Goal: Find specific page/section: Find specific page/section

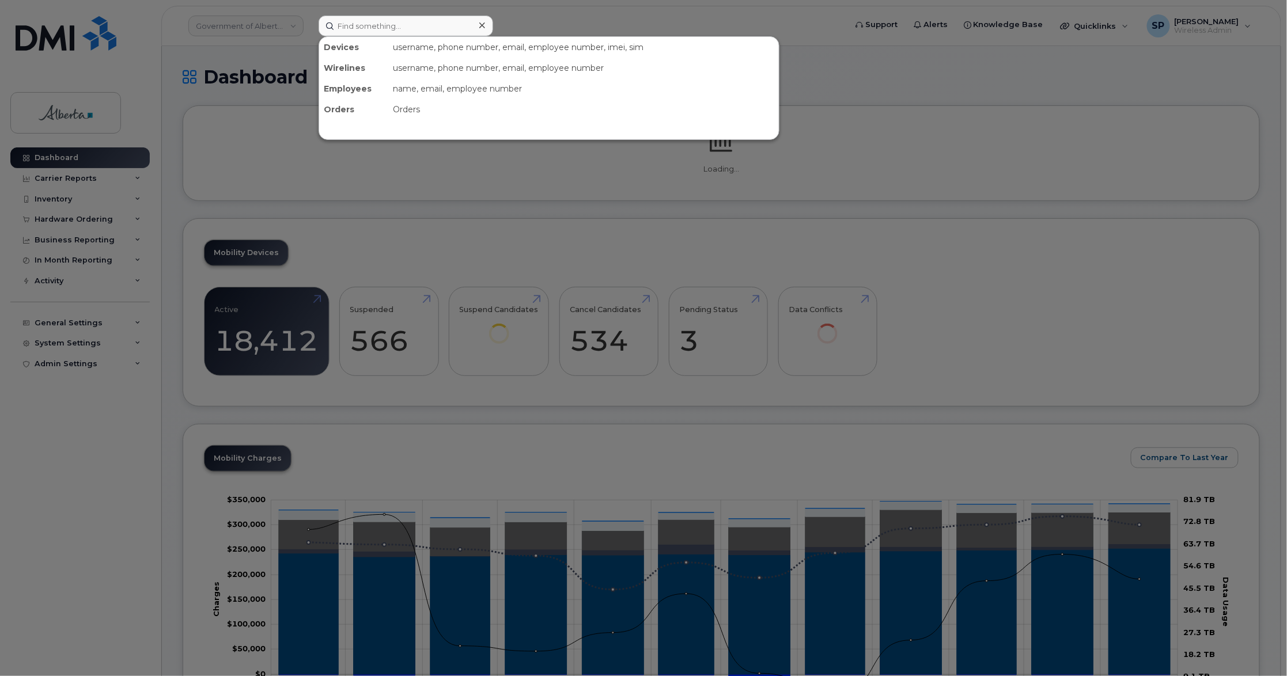
type input "v"
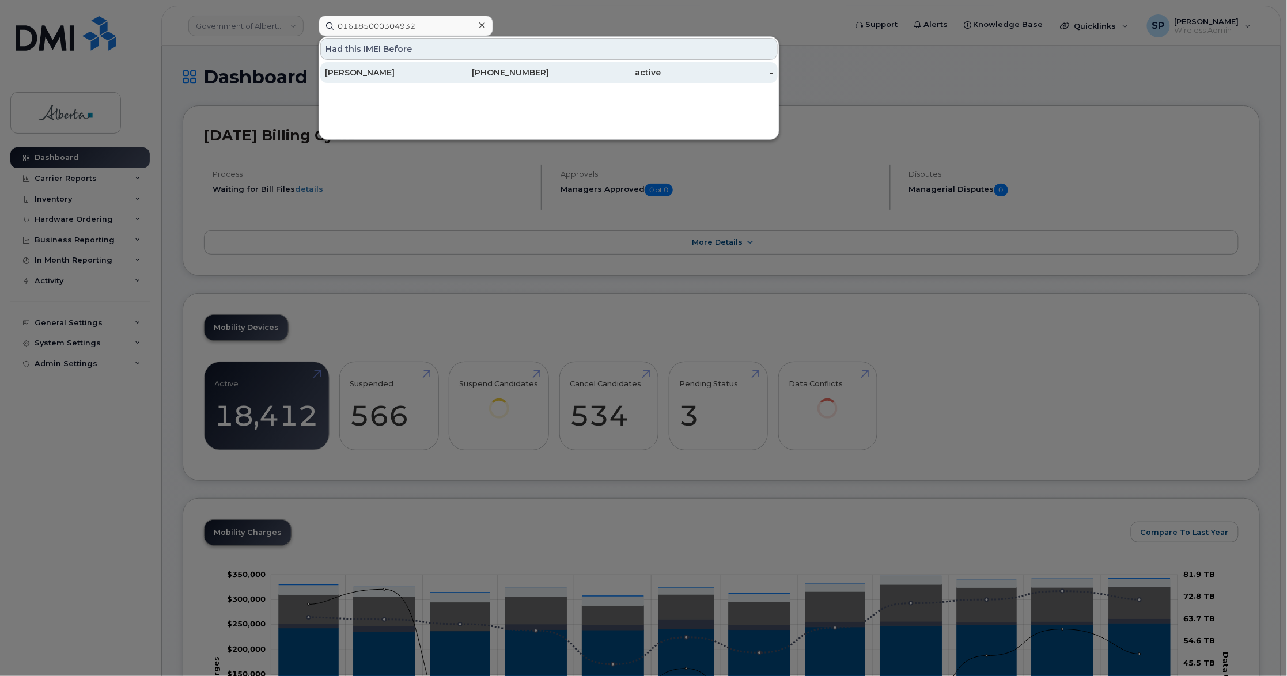
type input "016185000304932"
click at [370, 74] on div "Verna Smith" at bounding box center [381, 73] width 112 height 12
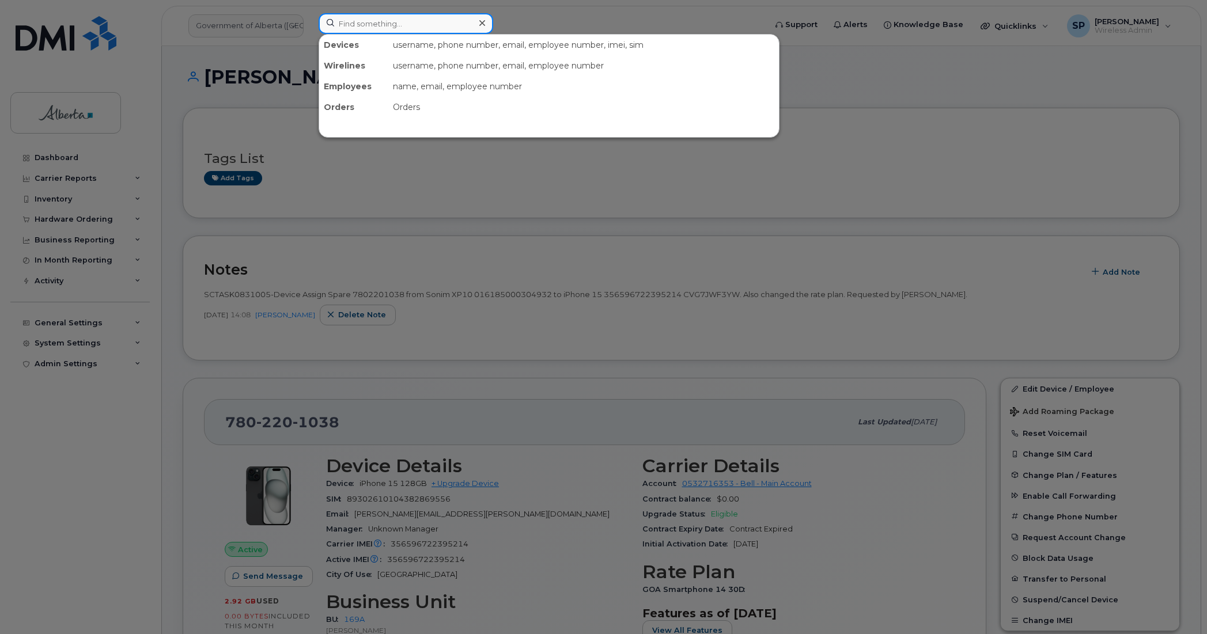
click at [456, 16] on input at bounding box center [406, 23] width 175 height 21
paste input "7802649761"
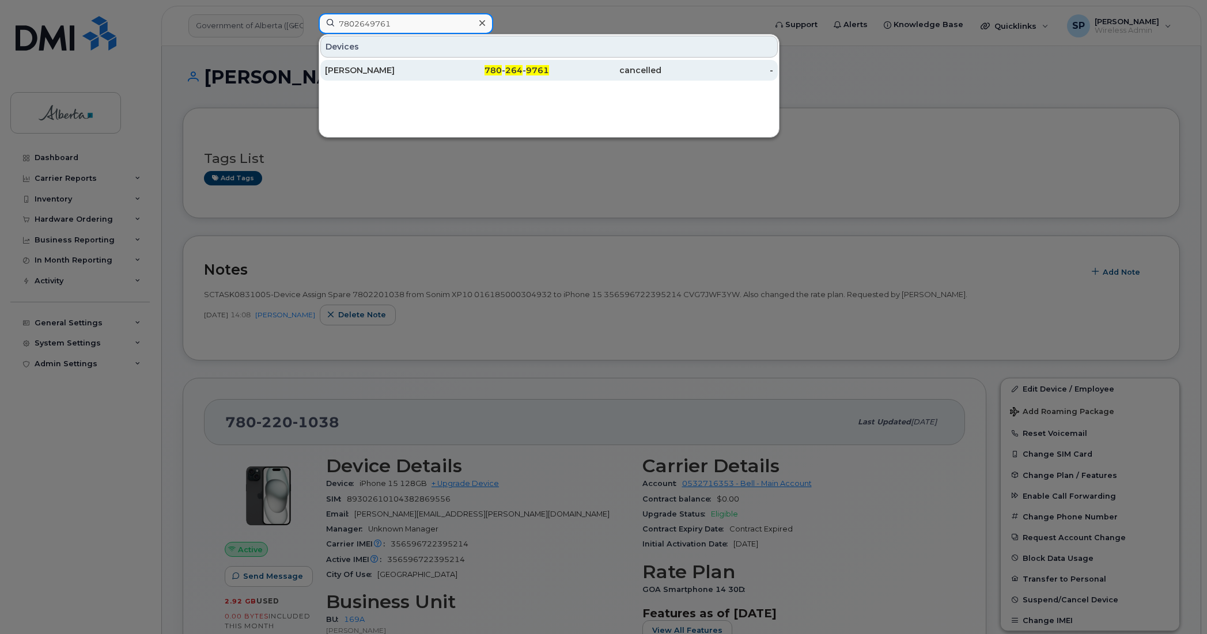
type input "7802649761"
drag, startPoint x: 372, startPoint y: 67, endPoint x: 384, endPoint y: 70, distance: 13.0
click at [372, 67] on div "[PERSON_NAME]" at bounding box center [381, 71] width 112 height 12
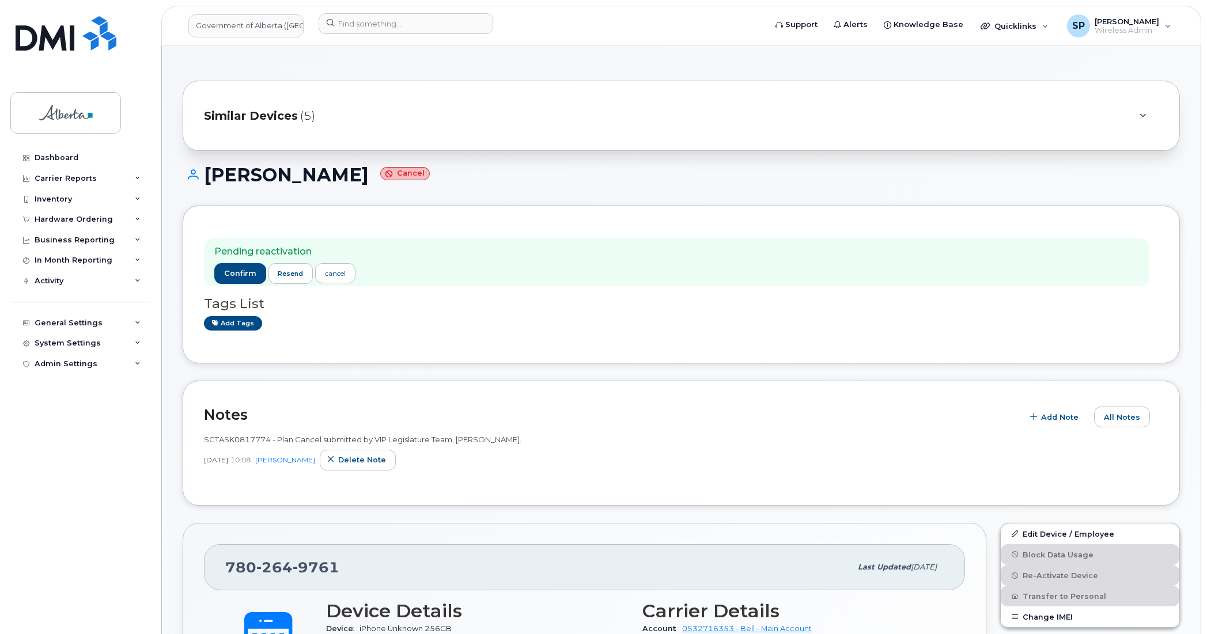
click at [569, 172] on h1 "[PERSON_NAME]" at bounding box center [681, 175] width 997 height 20
